Goal: Transaction & Acquisition: Purchase product/service

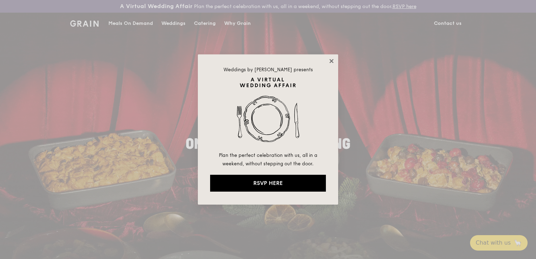
click at [331, 60] on icon at bounding box center [331, 61] width 6 height 6
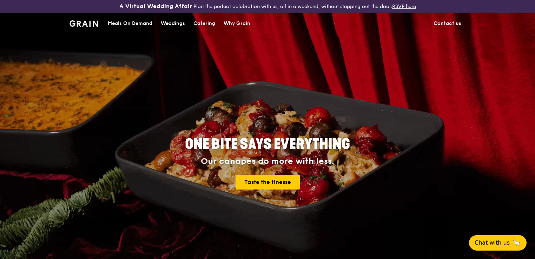
click at [208, 25] on div "Catering" at bounding box center [204, 23] width 22 height 21
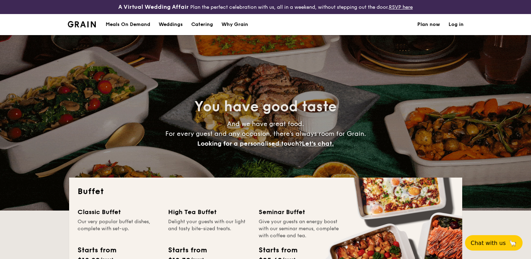
select select
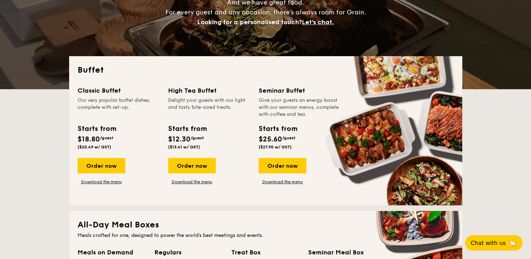
scroll to position [105, 0]
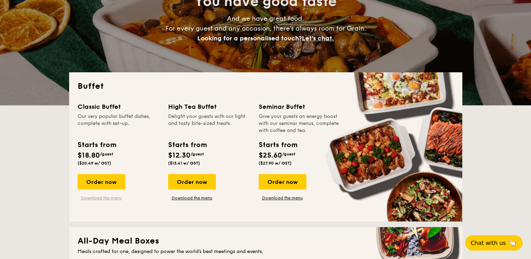
click at [94, 196] on link "Download the menu" at bounding box center [102, 198] width 48 height 6
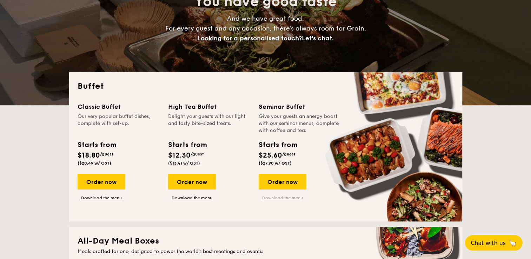
click at [265, 198] on link "Download the menu" at bounding box center [282, 198] width 48 height 6
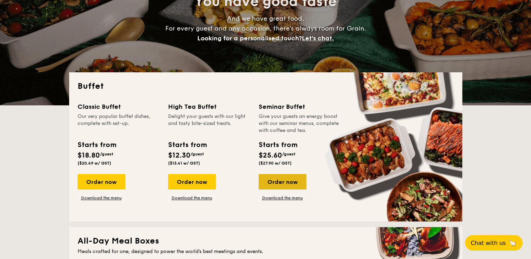
click at [274, 180] on div "Order now" at bounding box center [282, 181] width 48 height 15
